Goal: Navigation & Orientation: Find specific page/section

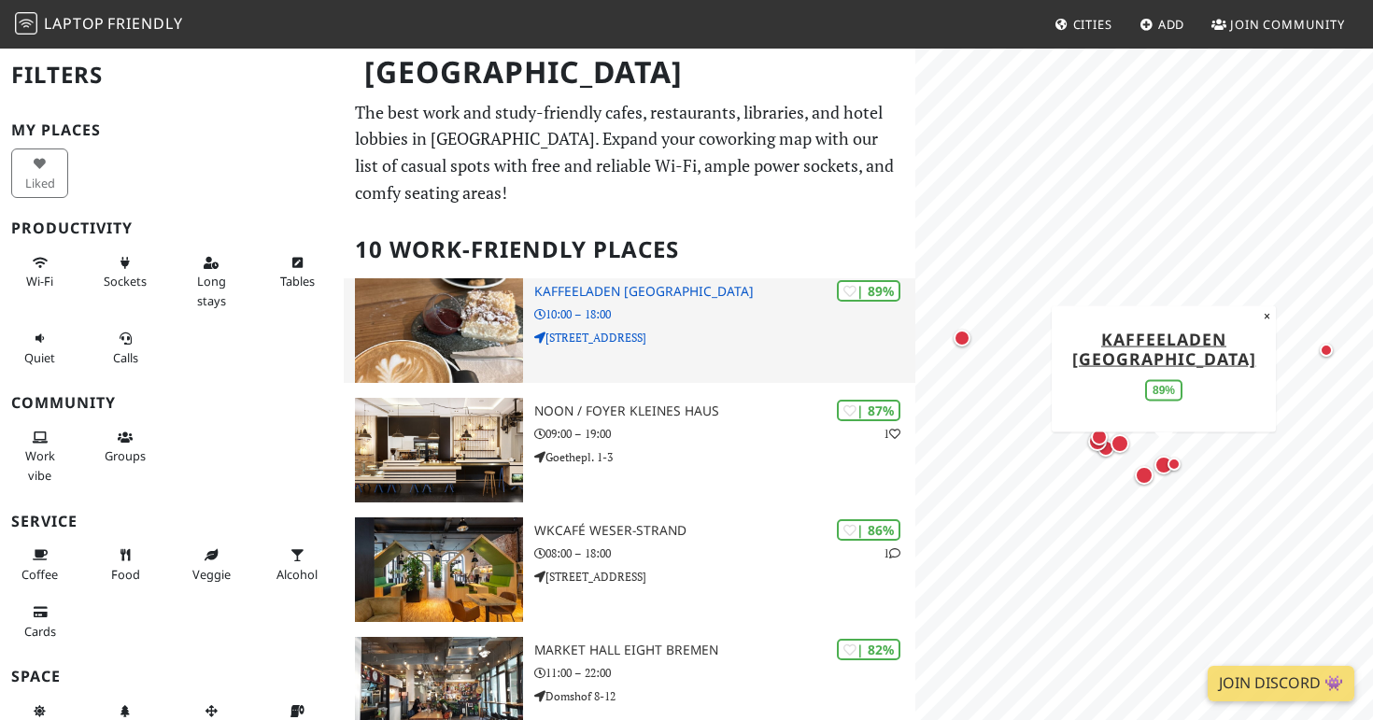
click at [591, 298] on h3 "Kaffeeladen [GEOGRAPHIC_DATA]" at bounding box center [724, 292] width 381 height 16
